Goal: Information Seeking & Learning: Learn about a topic

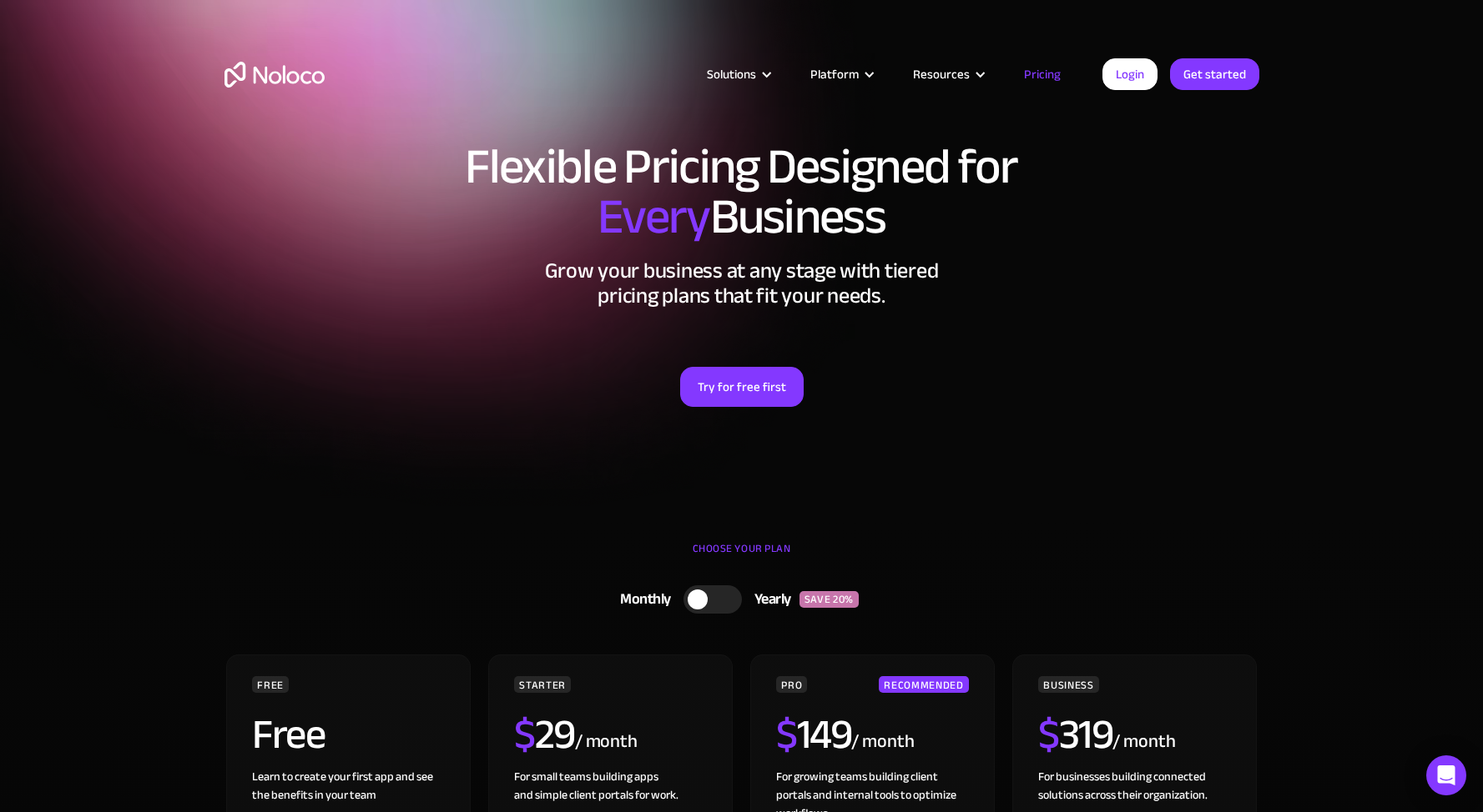
click at [1034, 71] on link "Pricing" at bounding box center [1042, 74] width 78 height 21
click at [1042, 72] on link "Pricing" at bounding box center [1042, 74] width 78 height 21
click at [682, 604] on div at bounding box center [706, 600] width 59 height 29
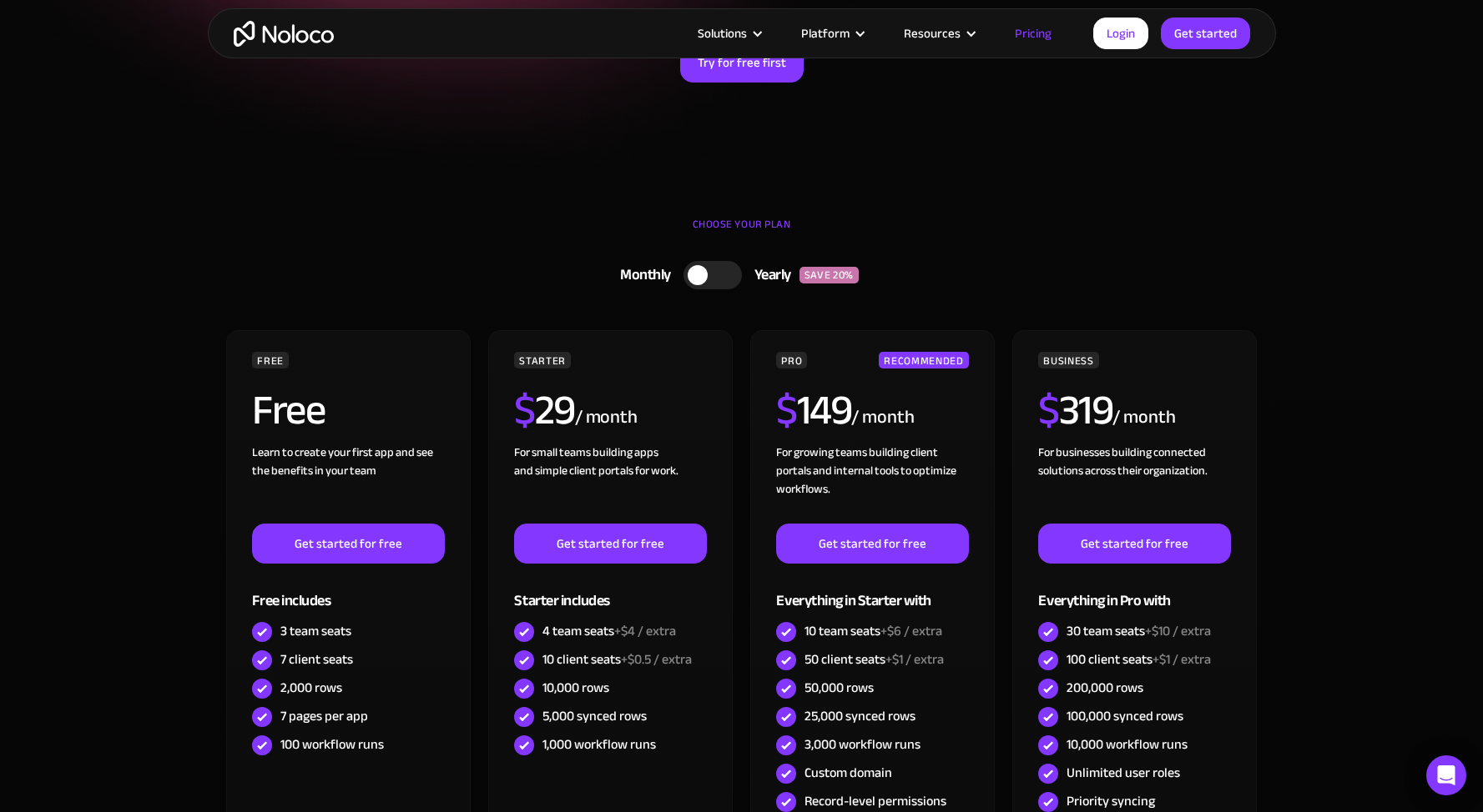
scroll to position [349, 0]
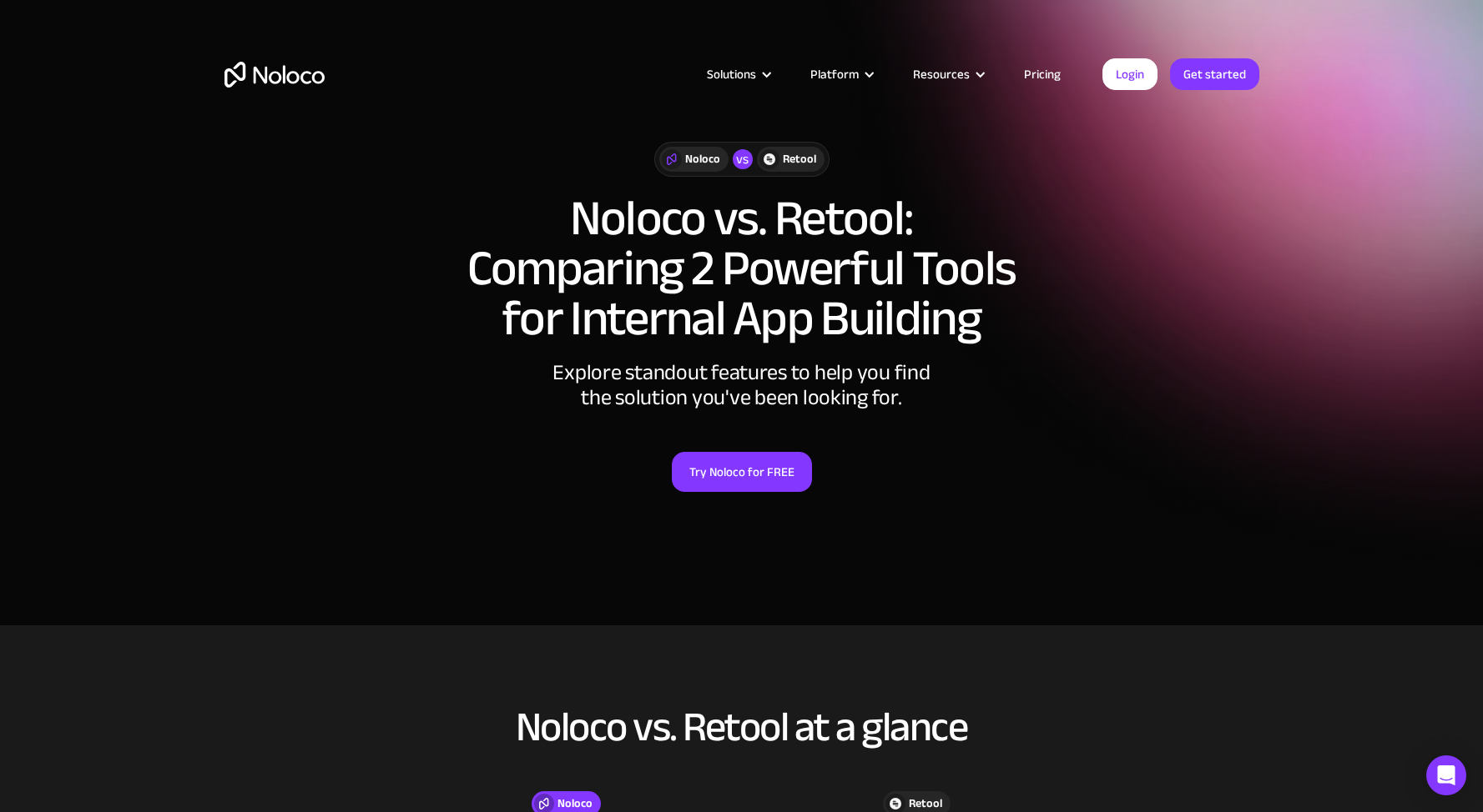
click at [1028, 66] on link "Pricing" at bounding box center [1042, 74] width 78 height 21
